Goal: Information Seeking & Learning: Learn about a topic

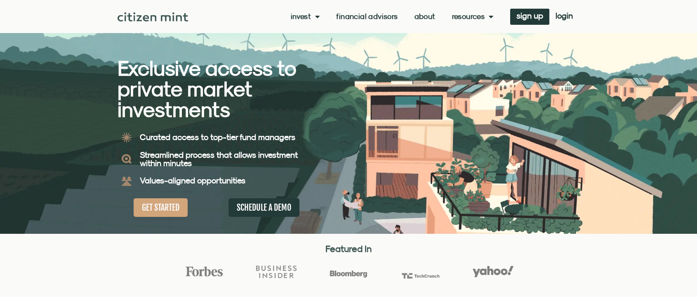
click at [427, 18] on link "About" at bounding box center [425, 16] width 21 height 8
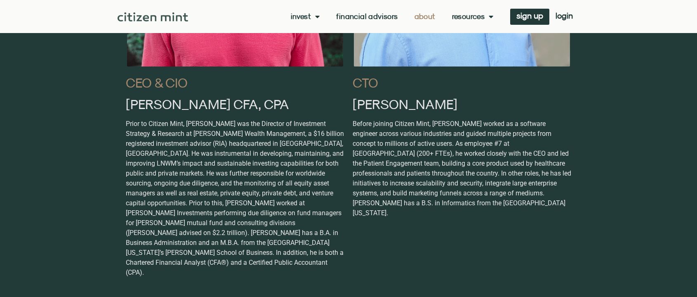
scroll to position [557, 0]
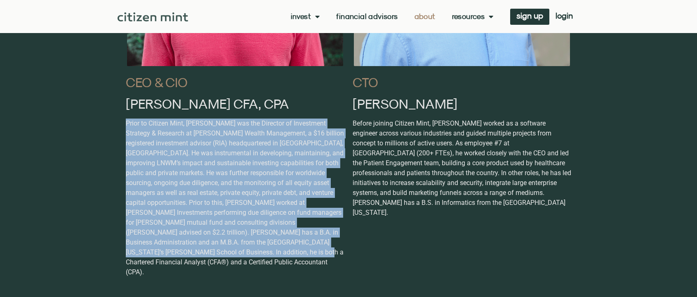
drag, startPoint x: 127, startPoint y: 125, endPoint x: 338, endPoint y: 251, distance: 246.0
click at [338, 251] on p "Prior to Citizen Mint, [PERSON_NAME] was the Director of Investment Strategy & …" at bounding box center [235, 197] width 219 height 158
copy p "Prior to Citizen Mint, [PERSON_NAME] was the Director of Investment Strategy & …"
